Goal: Task Accomplishment & Management: Manage account settings

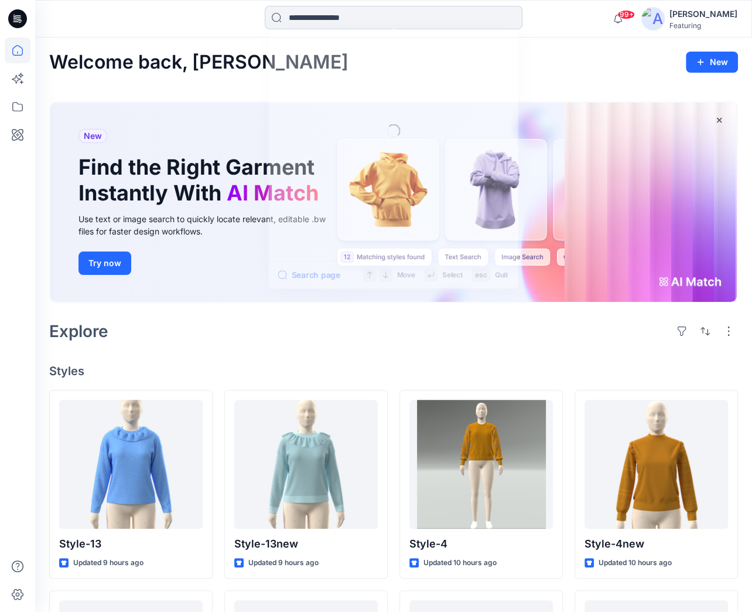
click at [411, 24] on input at bounding box center [394, 17] width 258 height 23
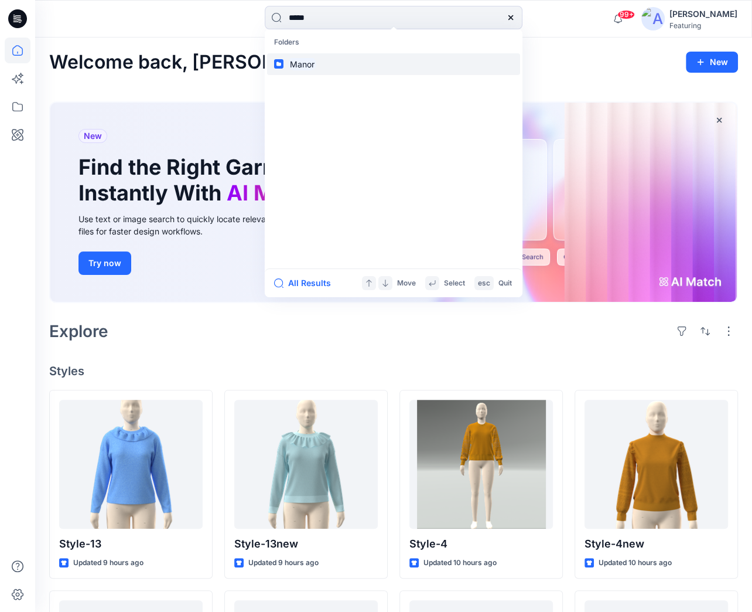
type input "*****"
click at [284, 65] on link "Manor" at bounding box center [393, 64] width 253 height 22
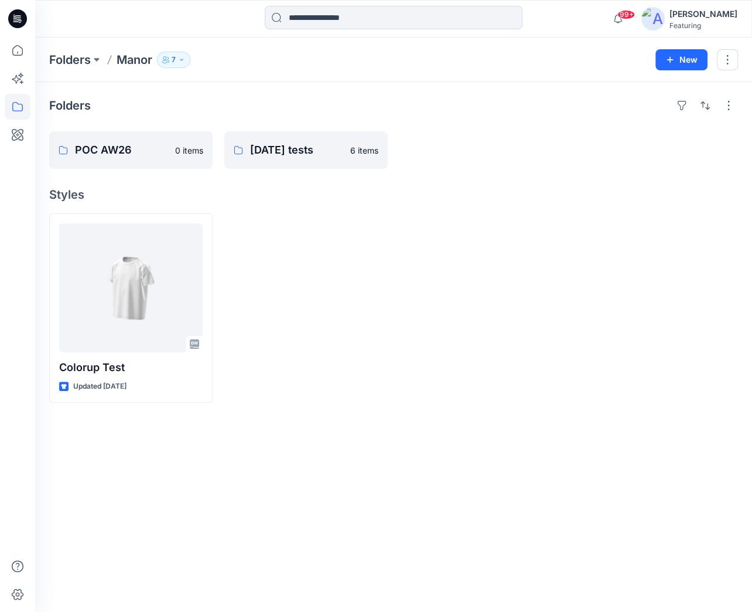
click at [184, 59] on icon "button" at bounding box center [181, 59] width 7 height 7
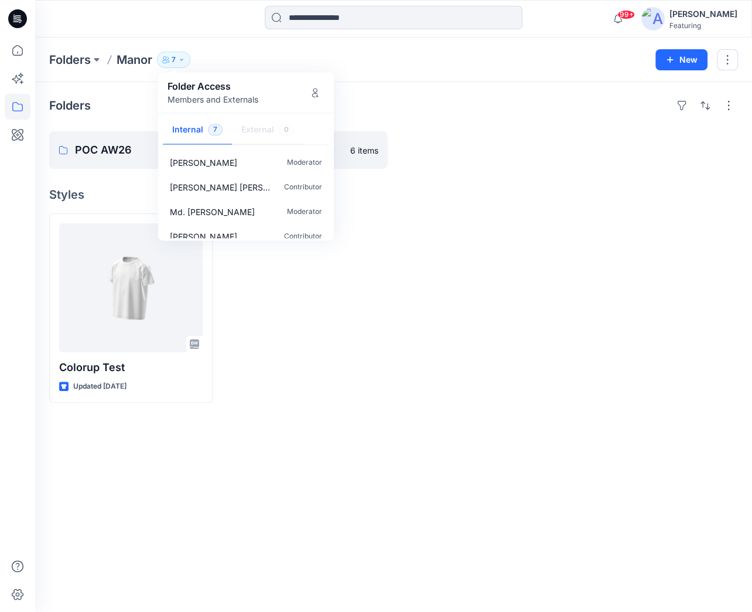
scroll to position [84, 0]
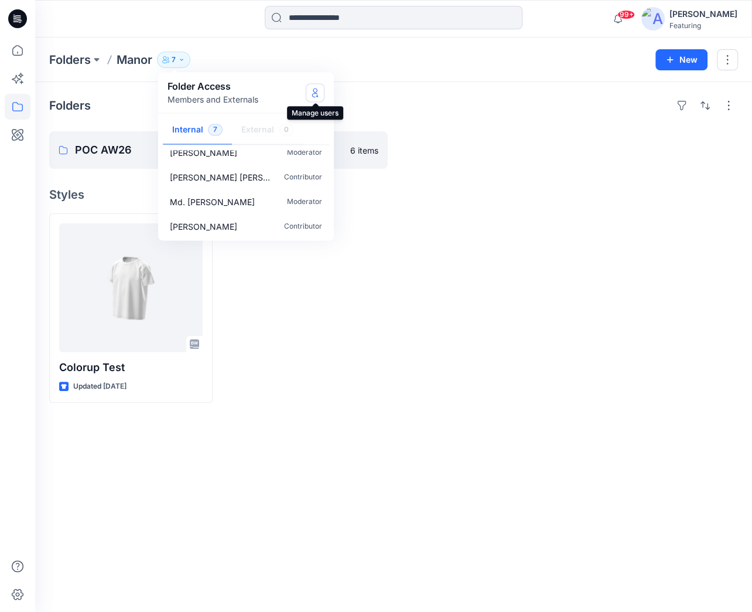
click at [316, 92] on icon "Manage Users" at bounding box center [315, 92] width 5 height 9
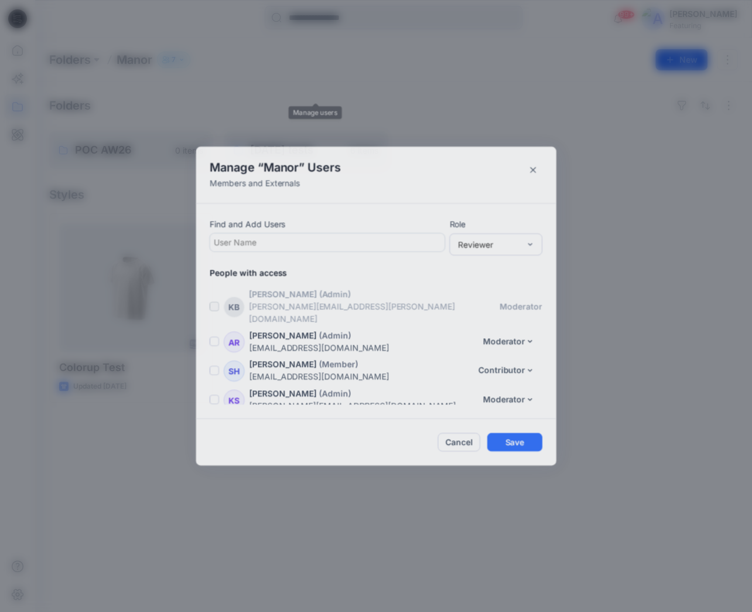
scroll to position [83, 0]
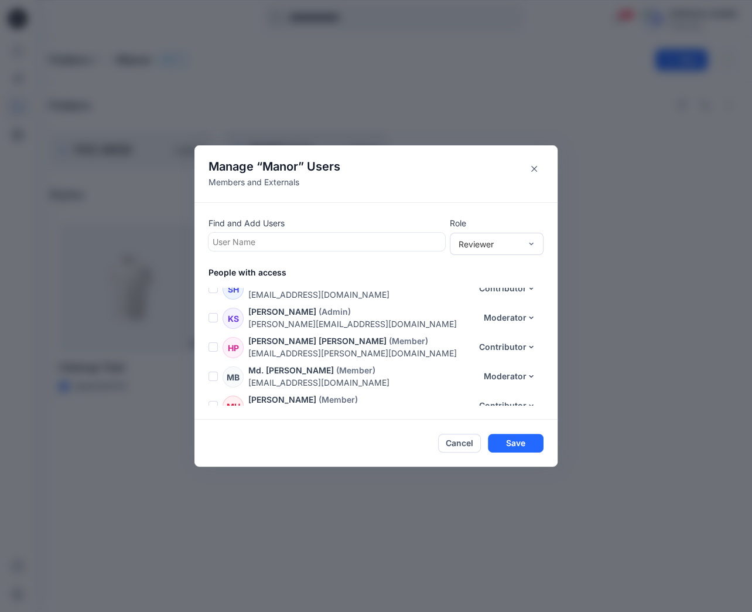
click at [237, 250] on div "Find and Add Users User Name" at bounding box center [327, 234] width 237 height 35
click at [232, 245] on div at bounding box center [327, 241] width 228 height 15
type input "***"
click at [245, 264] on p "[PERSON_NAME]" at bounding box center [268, 271] width 67 height 15
click at [510, 248] on div "Reviewer" at bounding box center [490, 243] width 62 height 12
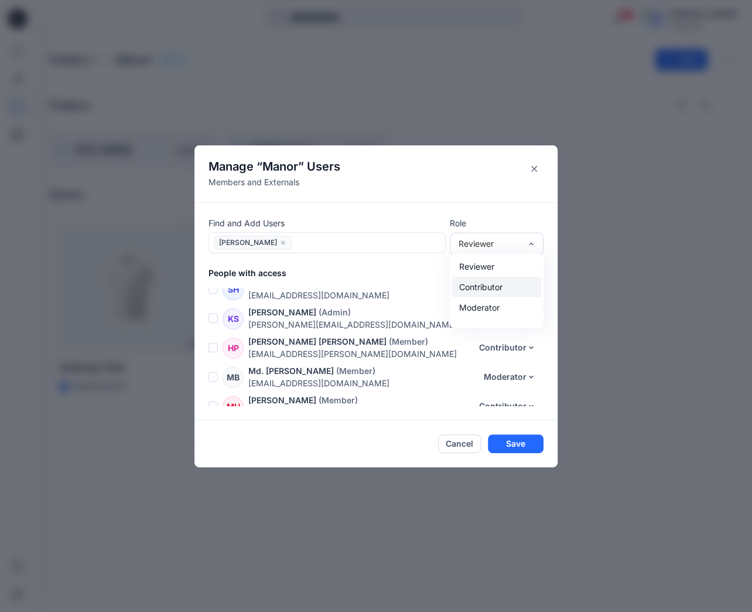
click at [485, 283] on div "Contributor" at bounding box center [496, 287] width 89 height 21
click at [280, 233] on div "[PERSON_NAME]" at bounding box center [327, 243] width 237 height 20
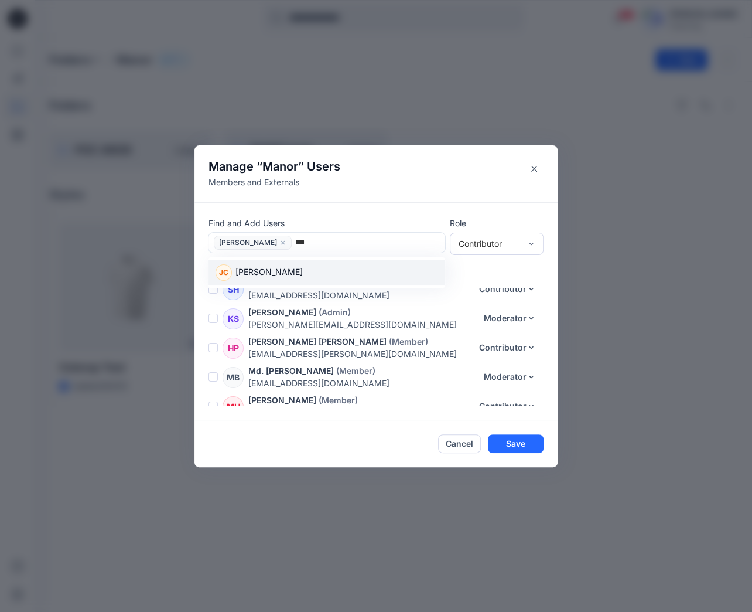
type input "****"
click at [244, 265] on p "[PERSON_NAME]" at bounding box center [268, 272] width 67 height 15
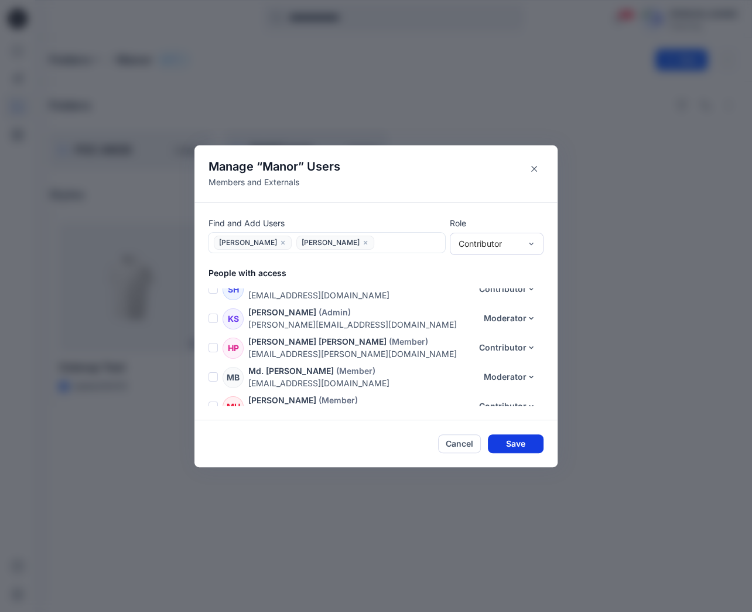
click at [523, 440] on button "Save" at bounding box center [516, 443] width 56 height 19
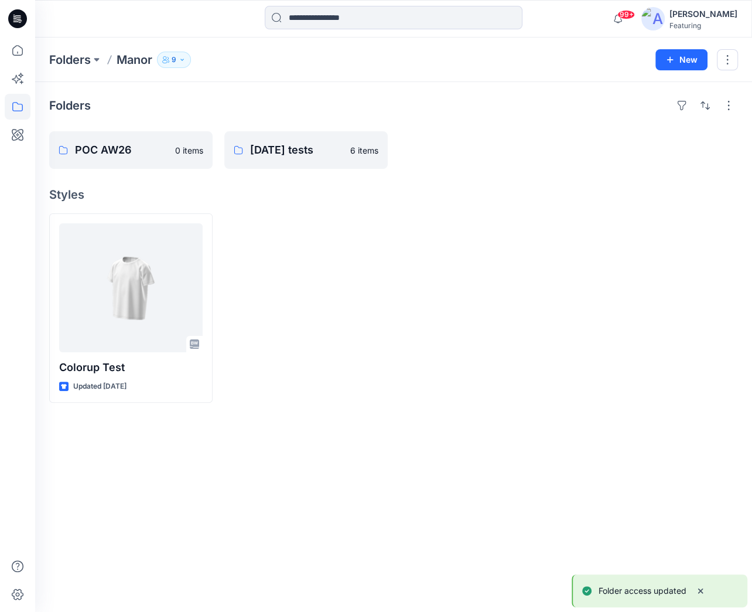
scroll to position [109, 0]
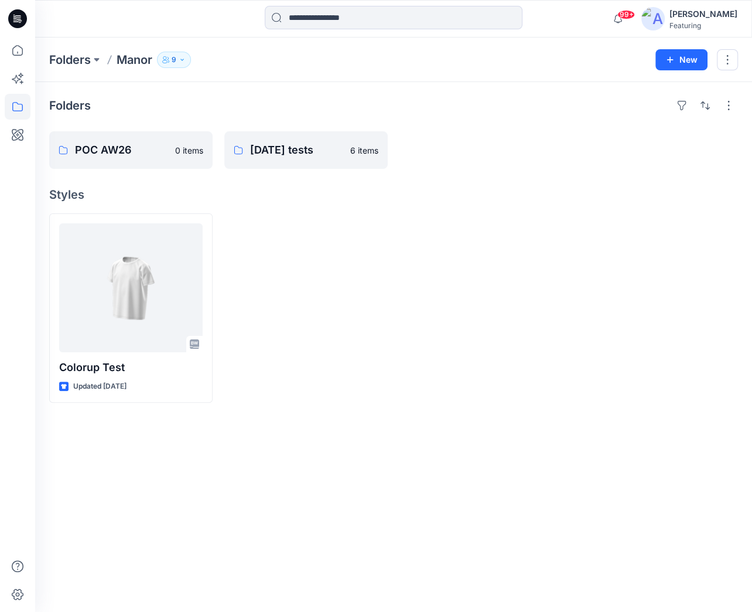
click at [183, 59] on icon "button" at bounding box center [182, 59] width 7 height 7
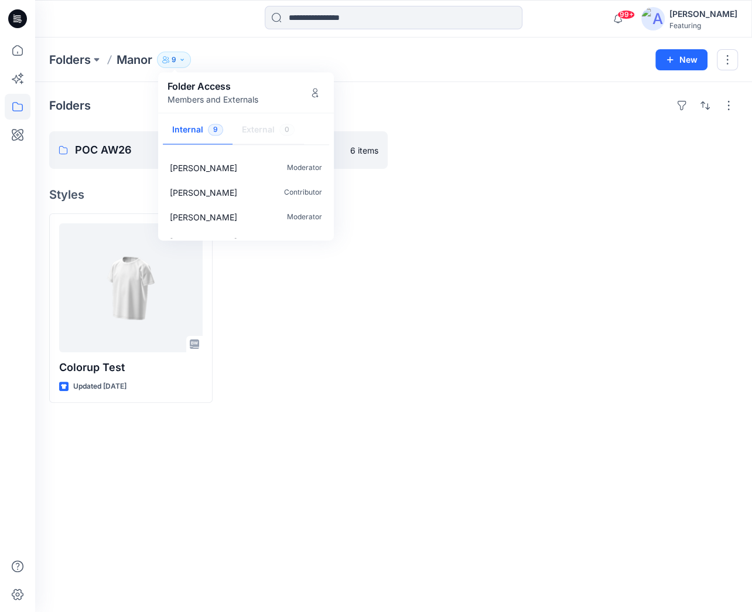
scroll to position [45, 0]
click at [313, 93] on icon "Manage Users" at bounding box center [314, 92] width 9 height 9
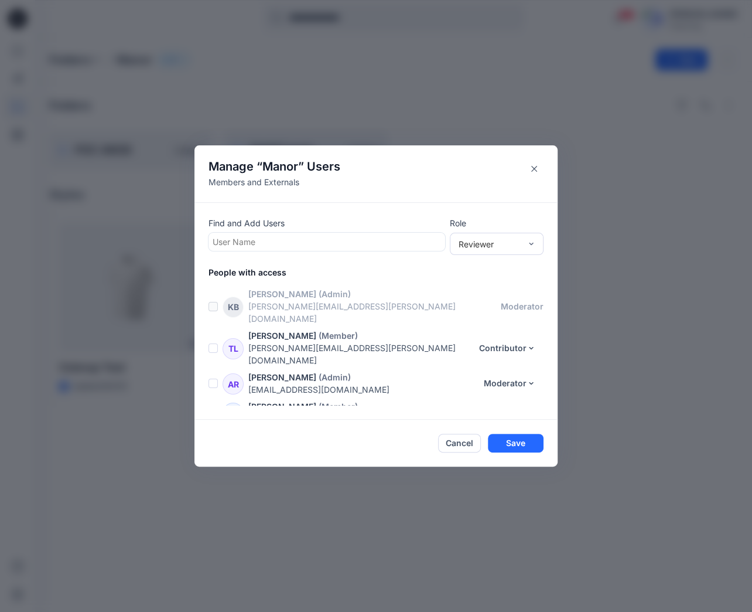
scroll to position [35, 0]
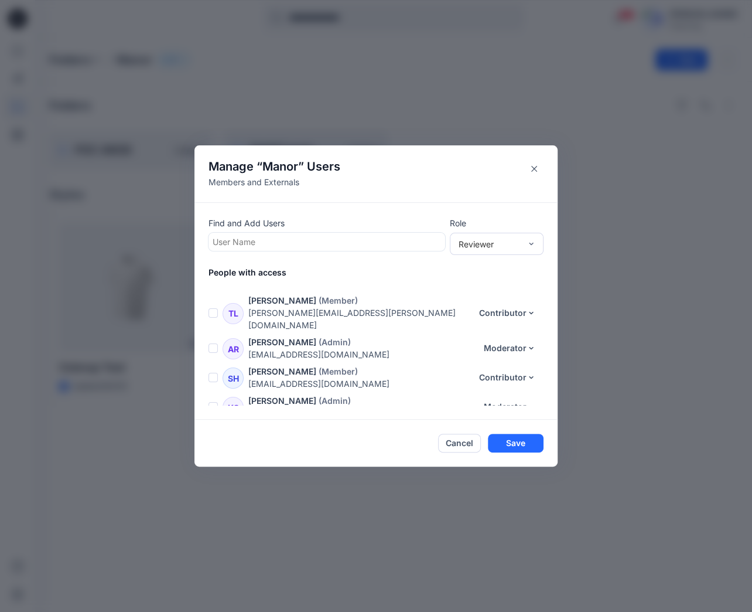
click at [209, 373] on span at bounding box center [213, 377] width 9 height 9
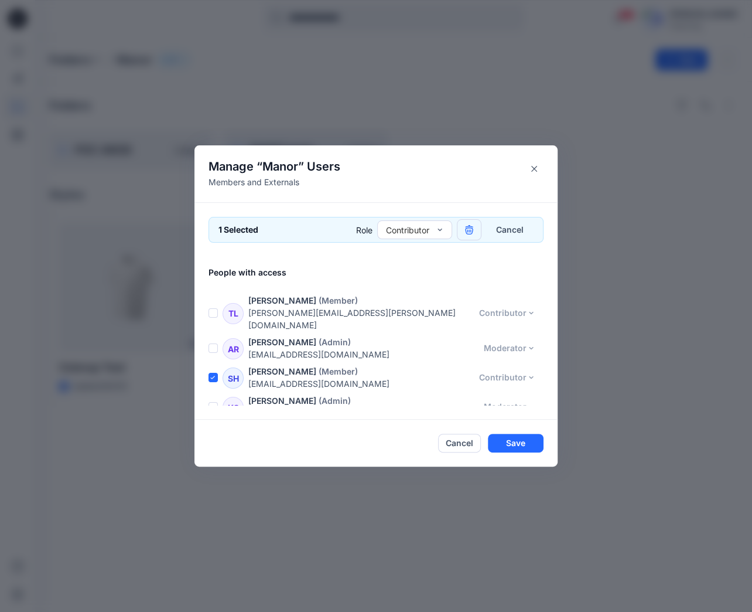
click at [468, 228] on icon "button" at bounding box center [469, 229] width 9 height 9
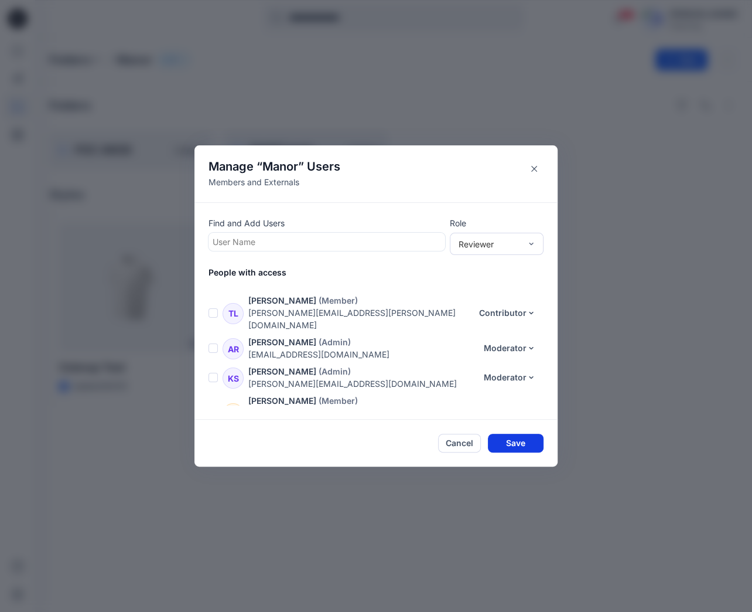
click at [513, 446] on button "Save" at bounding box center [516, 442] width 56 height 19
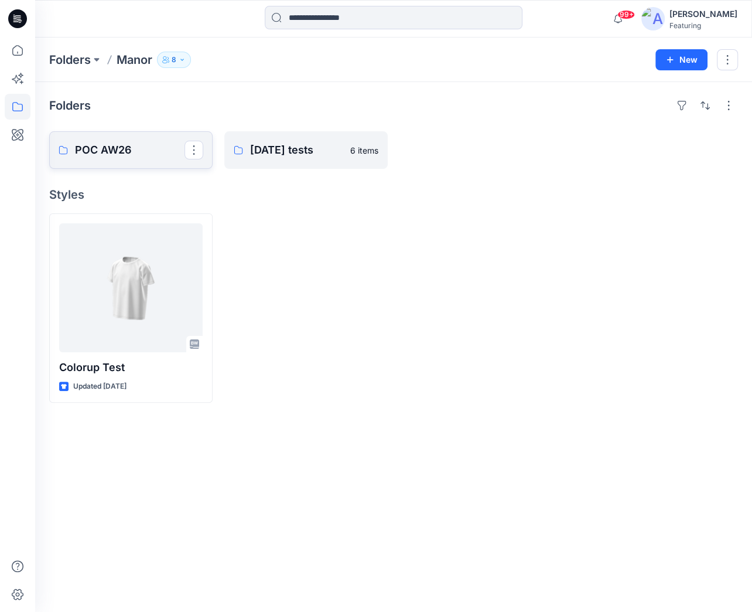
click at [120, 142] on p "POC AW26" at bounding box center [130, 150] width 110 height 16
